Goal: Task Accomplishment & Management: Complete application form

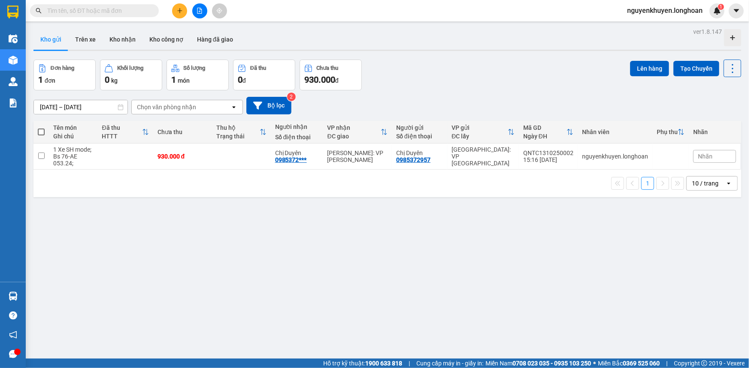
click at [61, 10] on input "text" at bounding box center [97, 10] width 101 height 9
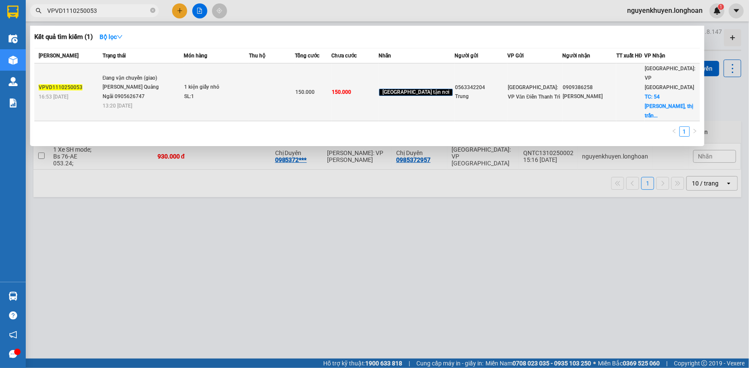
type input "VPVD1110250053"
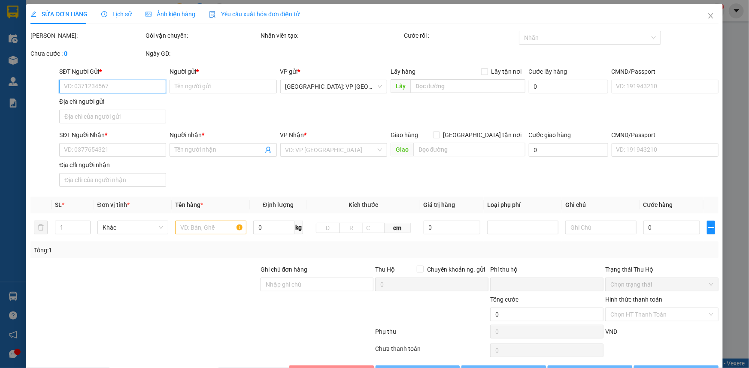
type input "0563342204"
type input "Trung"
type input "0909386258"
type input "[PERSON_NAME]"
checkbox input "true"
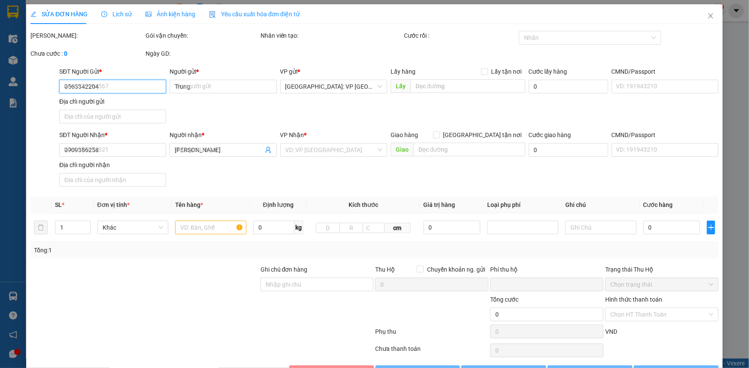
type input "54 [PERSON_NAME], thị trấn [GEOGRAPHIC_DATA], [GEOGRAPHIC_DATA], [GEOGRAPHIC_DA…"
type input "0"
type input "150.000"
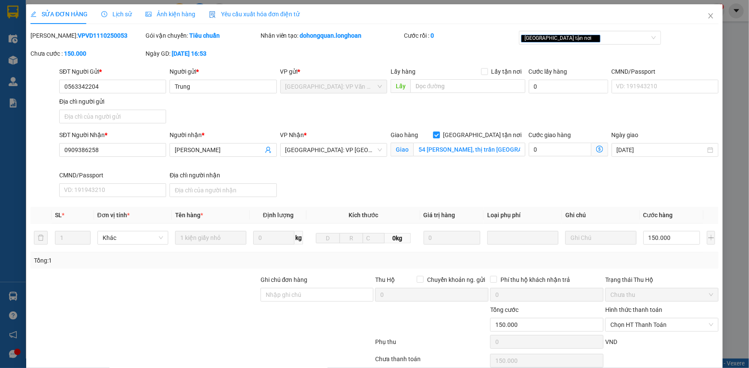
click at [117, 15] on span "Lịch sử" at bounding box center [116, 14] width 30 height 7
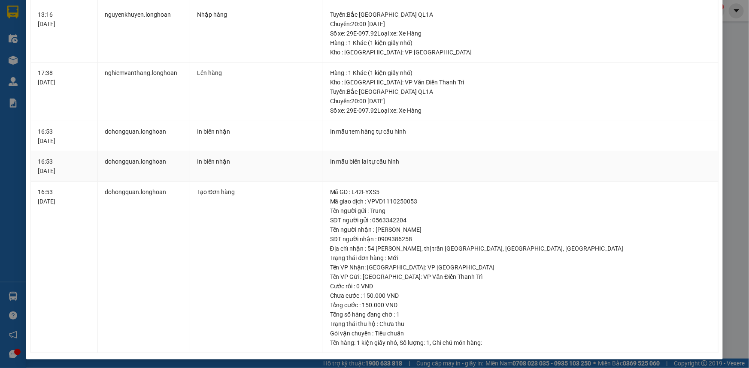
scroll to position [203, 0]
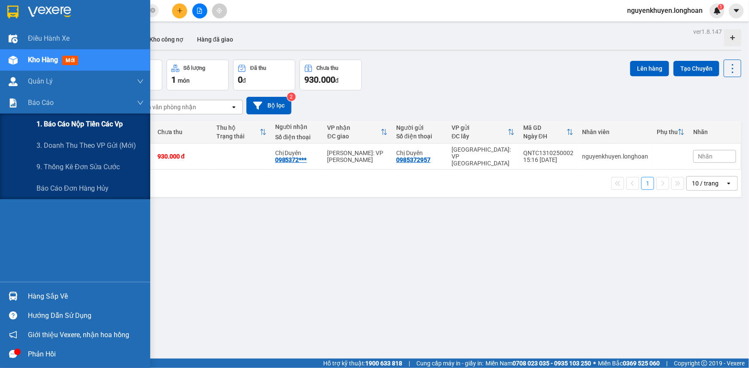
click at [71, 128] on span "1. Báo cáo nộp tiền các vp" at bounding box center [79, 124] width 86 height 11
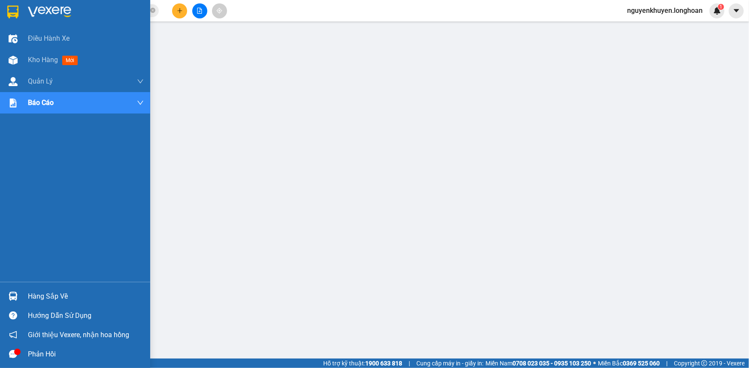
click at [16, 17] on img at bounding box center [12, 12] width 11 height 13
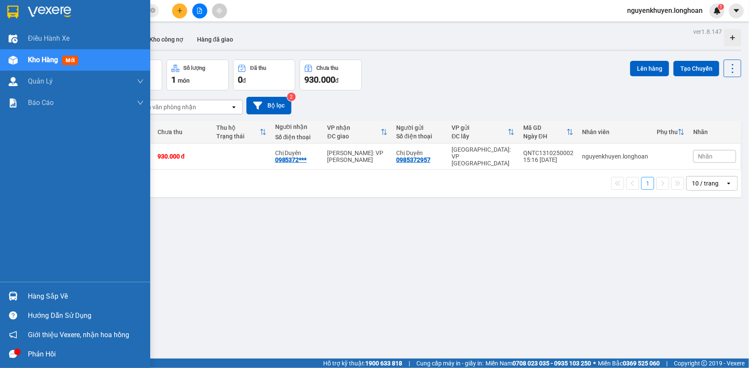
click at [43, 296] on div "Hàng sắp về" at bounding box center [86, 296] width 116 height 13
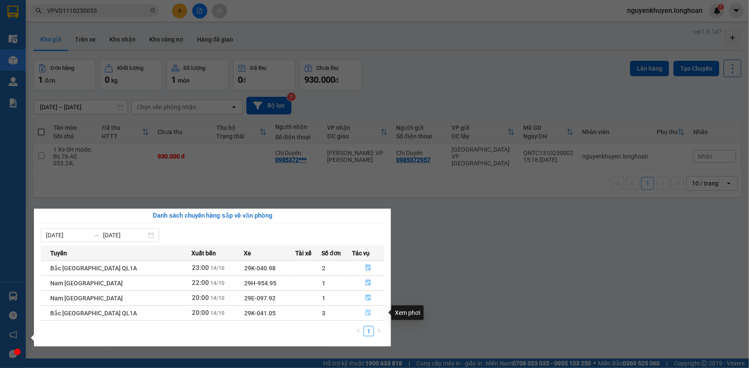
click at [365, 315] on icon "file-done" at bounding box center [368, 313] width 6 height 6
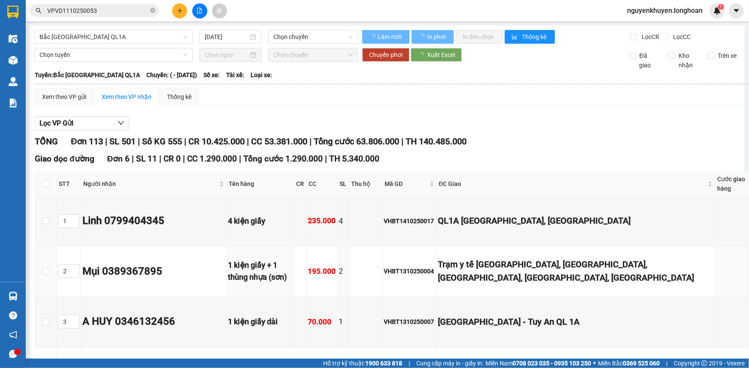
type input "[DATE]"
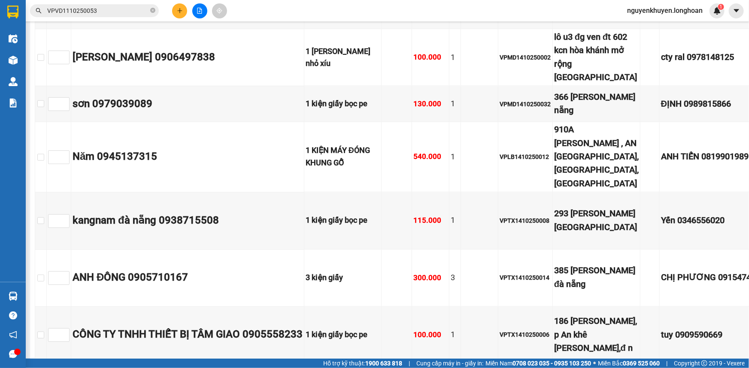
scroll to position [5576, 0]
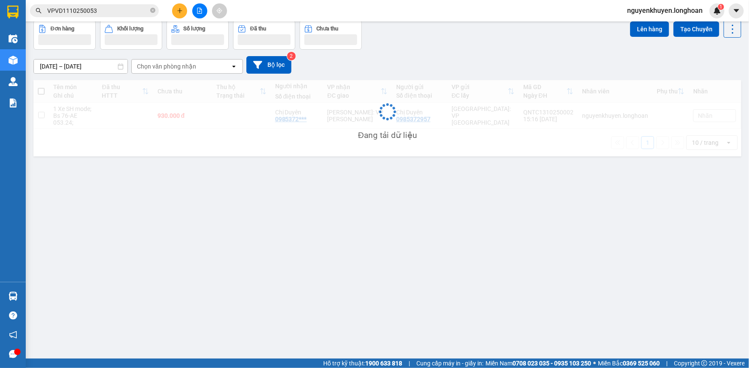
scroll to position [39, 0]
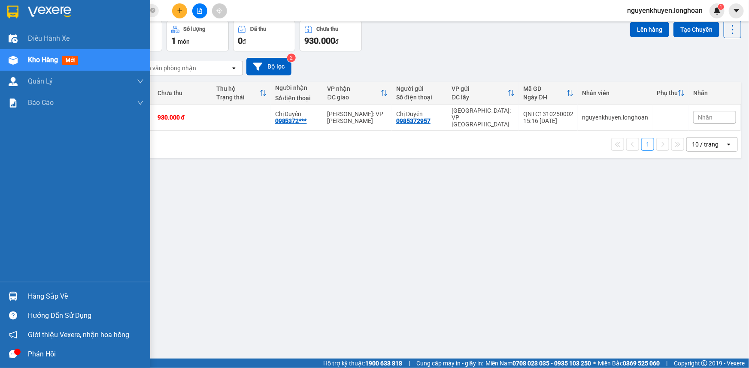
click at [51, 293] on div "Hàng sắp về" at bounding box center [86, 296] width 116 height 13
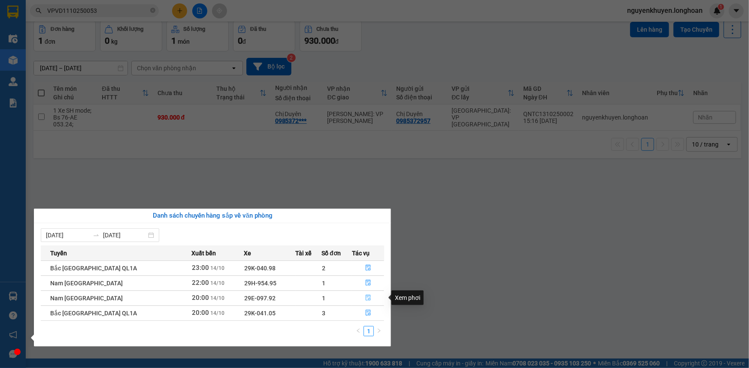
click at [365, 299] on icon "file-done" at bounding box center [368, 298] width 6 height 6
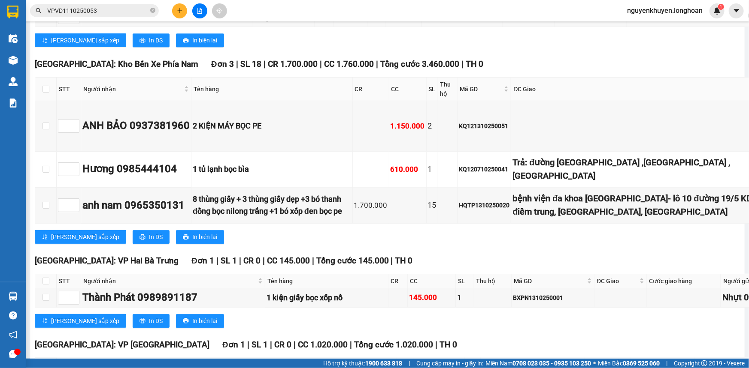
scroll to position [4445, 0]
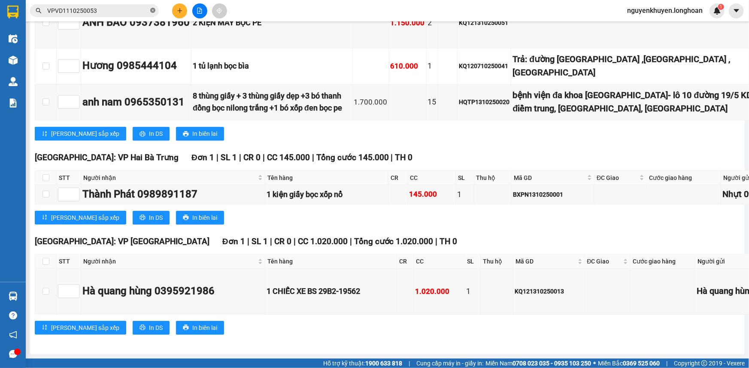
click at [154, 11] on icon "close-circle" at bounding box center [152, 10] width 5 height 5
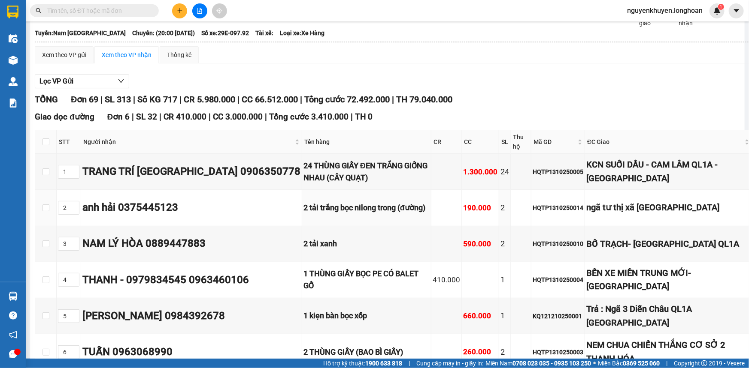
scroll to position [0, 0]
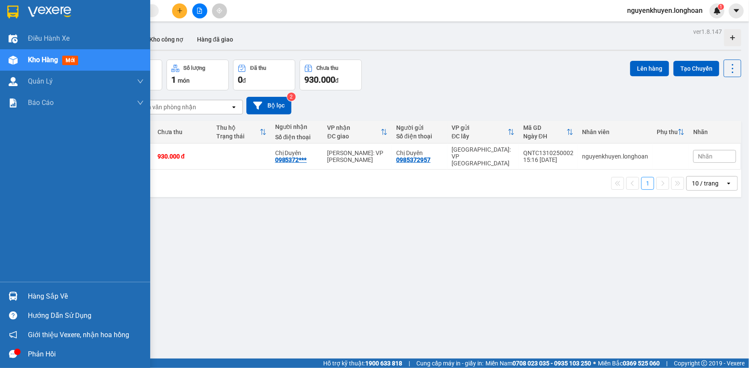
click at [30, 299] on div "Hàng sắp về" at bounding box center [86, 296] width 116 height 13
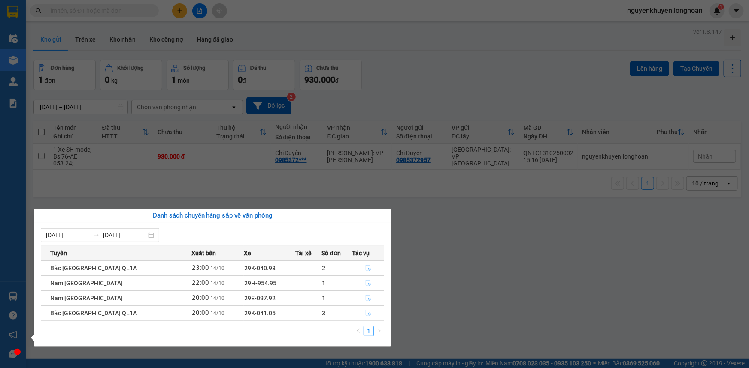
click at [550, 258] on section "Kết quả tìm kiếm ( 0 ) Bộ lọc No Data nguyenkhuyen.longhoan 1 Điều hành xe Kho …" at bounding box center [374, 184] width 749 height 368
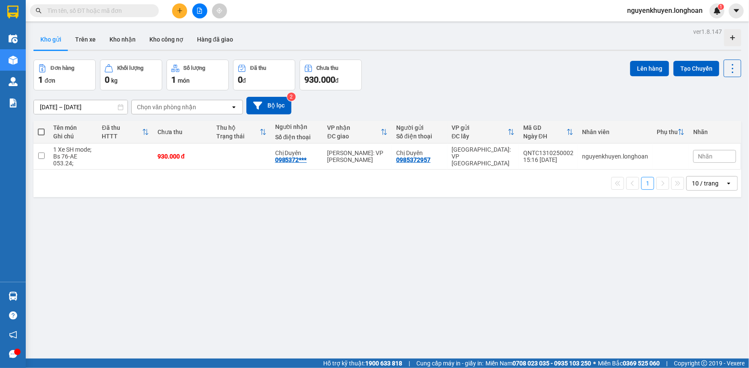
click at [78, 9] on input "text" at bounding box center [97, 10] width 101 height 9
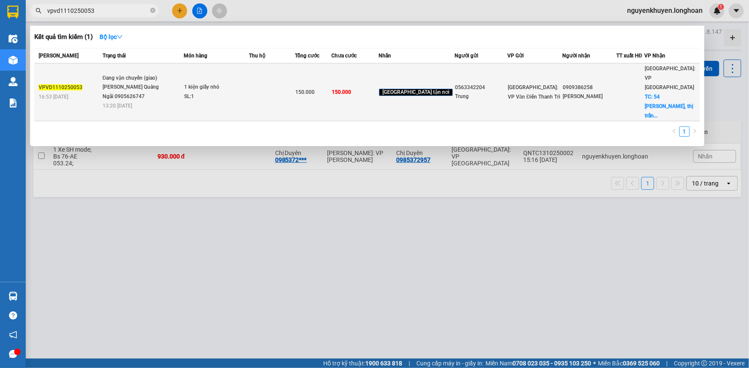
type input "vpvd1110250053"
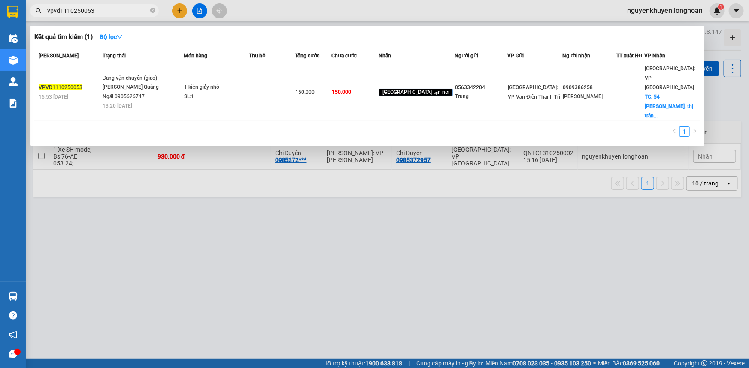
click at [137, 83] on div "[PERSON_NAME] Quảng Ngãi 0905626747" at bounding box center [135, 92] width 64 height 18
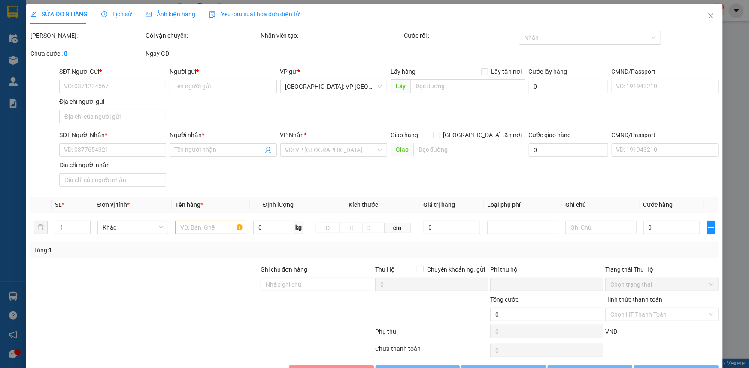
click at [119, 19] on div "Lịch sử" at bounding box center [116, 14] width 30 height 20
